Goal: Transaction & Acquisition: Purchase product/service

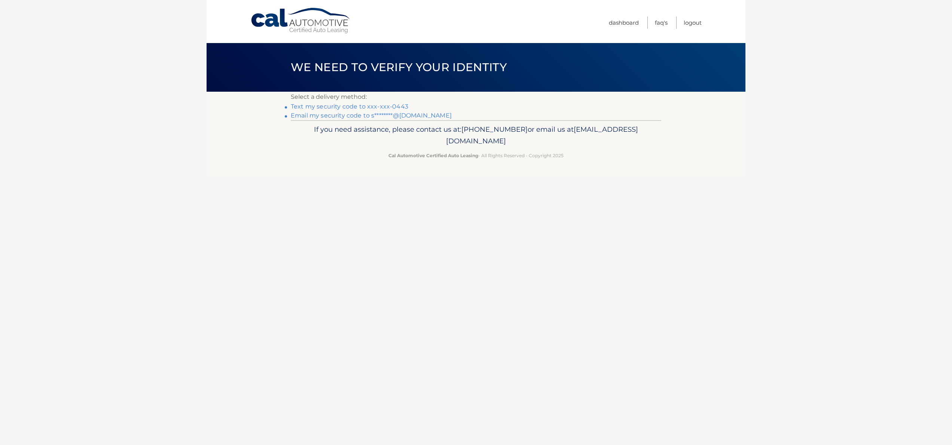
click at [357, 107] on link "Text my security code to xxx-xxx-0443" at bounding box center [349, 106] width 117 height 7
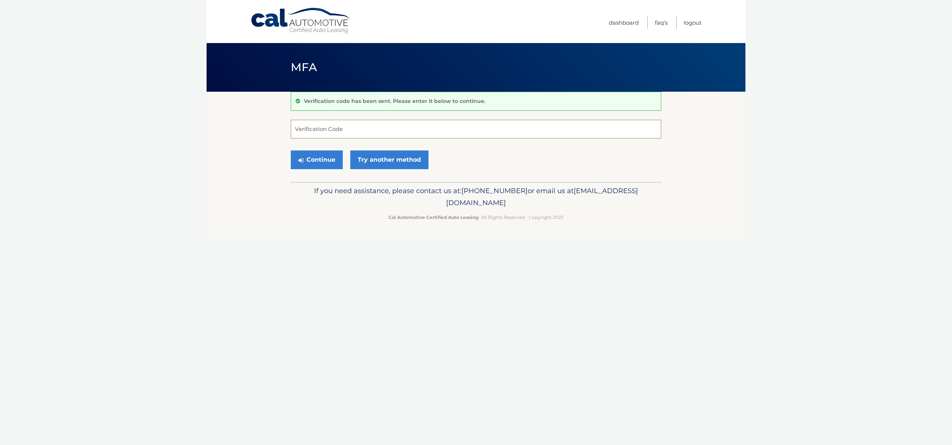
click at [346, 129] on input "Verification Code" at bounding box center [476, 129] width 370 height 19
type input "104606"
click at [321, 161] on button "Continue" at bounding box center [317, 159] width 52 height 19
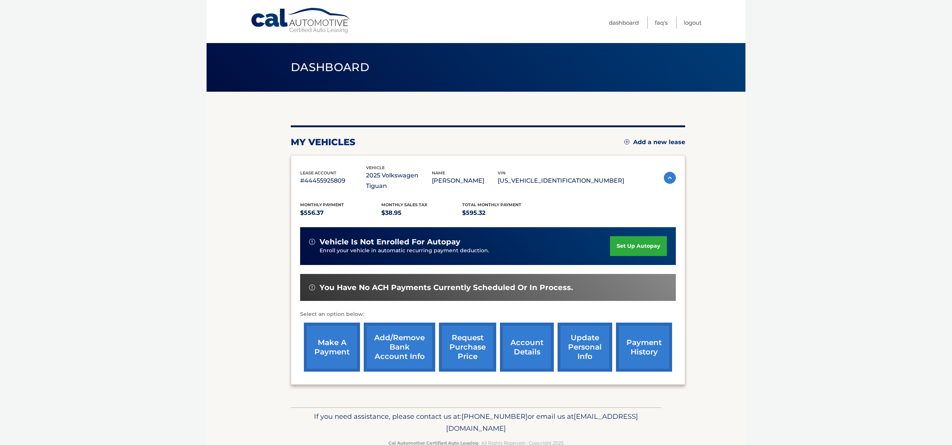
click at [327, 337] on link "make a payment" at bounding box center [332, 346] width 56 height 49
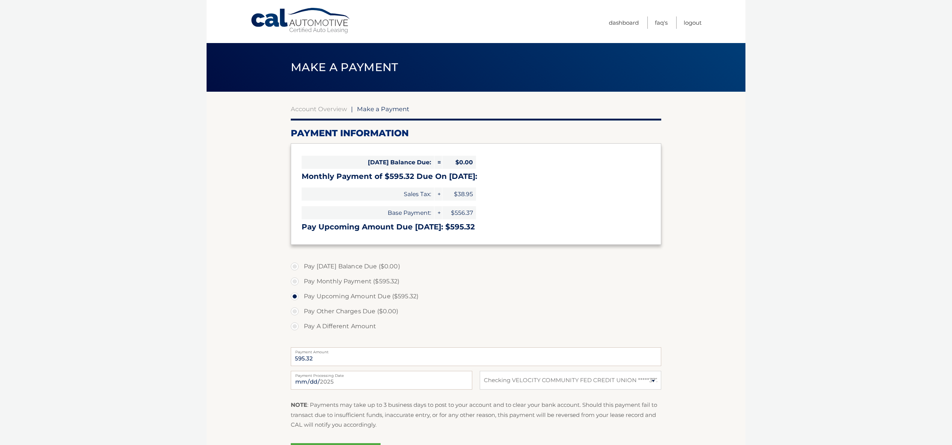
select select "ZTQ3YmExZjUtZDRlNC00ZWM4LWI2N2ItMWJiOWU1ZmM2ZGQ5"
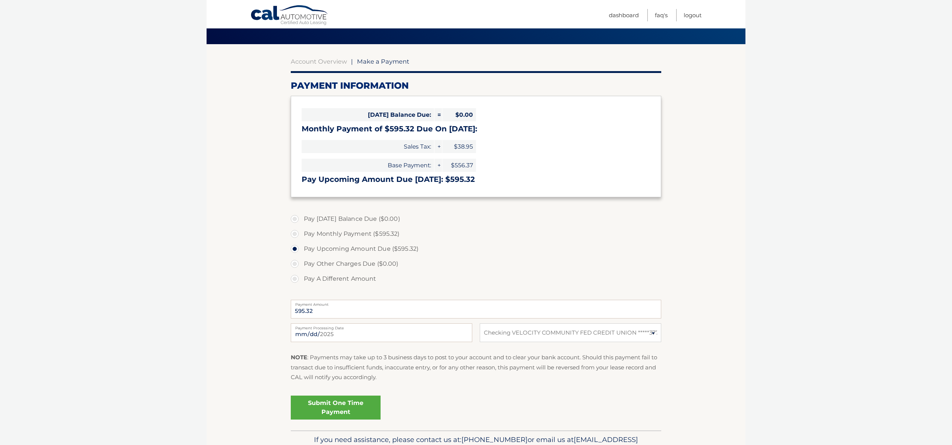
scroll to position [48, 0]
click at [360, 410] on link "Submit One Time Payment" at bounding box center [336, 407] width 90 height 24
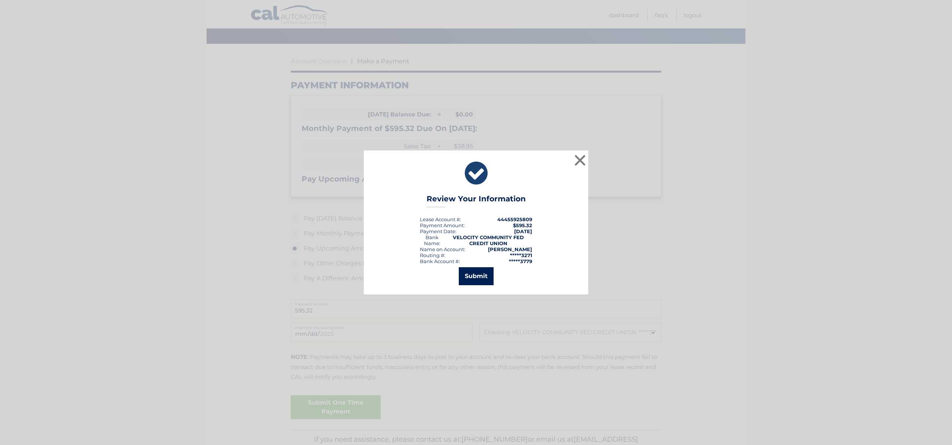
click at [471, 280] on button "Submit" at bounding box center [476, 276] width 35 height 18
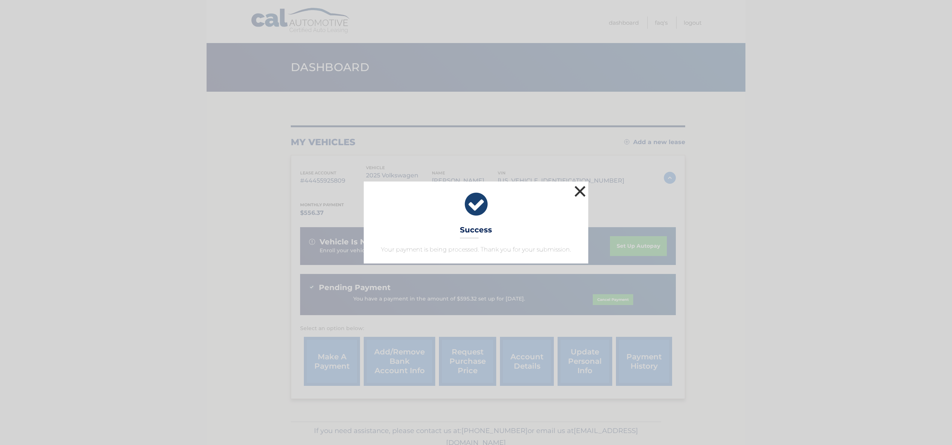
click at [581, 191] on button "×" at bounding box center [579, 191] width 15 height 15
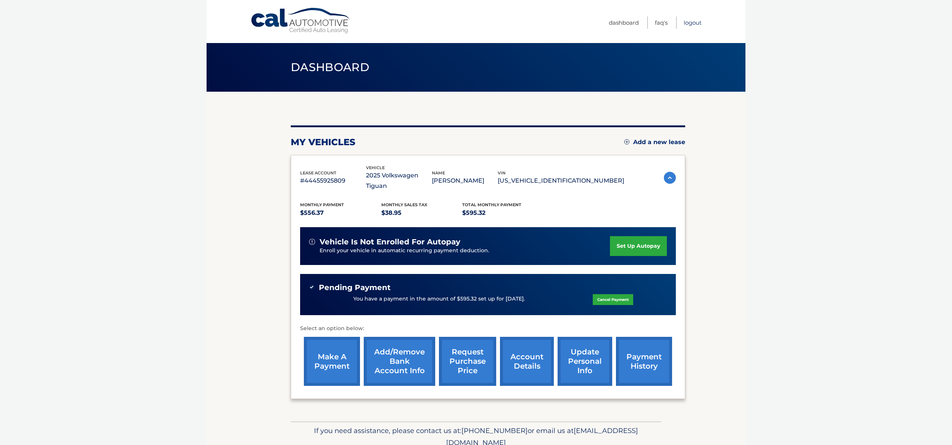
click at [688, 21] on link "Logout" at bounding box center [692, 22] width 18 height 12
